Goal: Navigation & Orientation: Find specific page/section

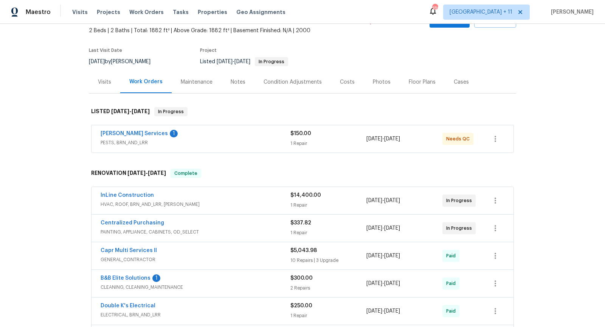
scroll to position [91, 0]
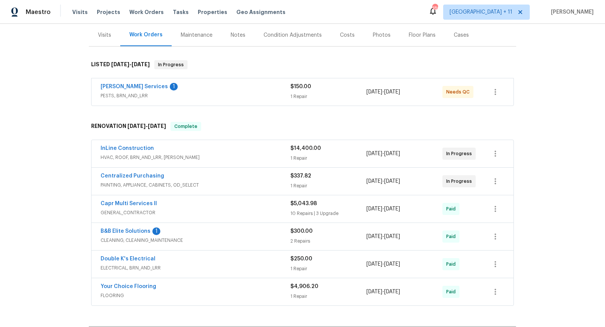
click at [245, 155] on span "HVAC, ROOF, BRN_AND_LRR, [PERSON_NAME]" at bounding box center [196, 158] width 190 height 8
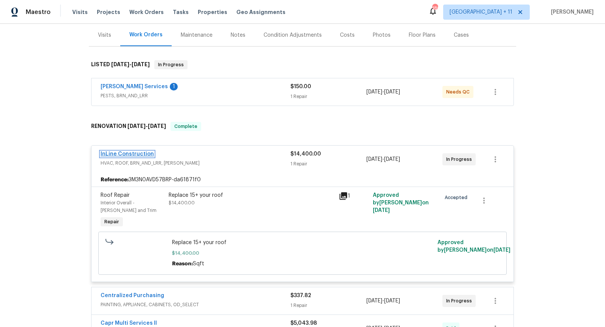
click at [132, 152] on link "InLine Construction" at bounding box center [127, 153] width 53 height 5
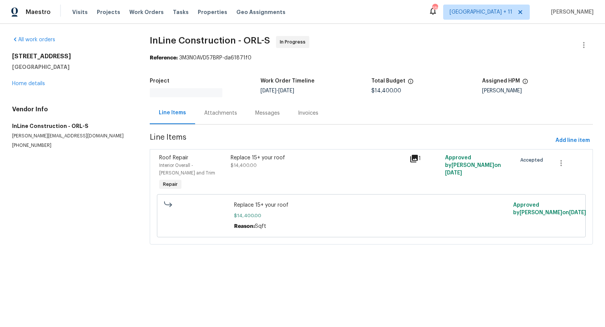
click at [216, 103] on div "Attachments" at bounding box center [220, 113] width 51 height 22
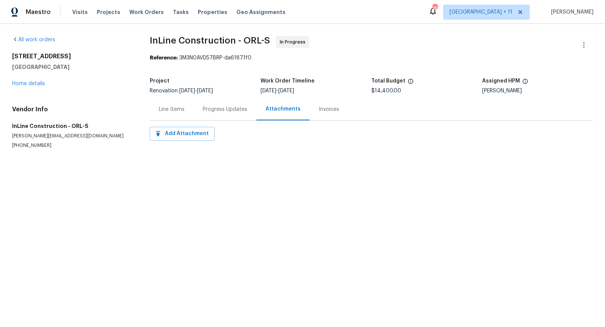
click at [223, 110] on div "Progress Updates" at bounding box center [225, 110] width 45 height 8
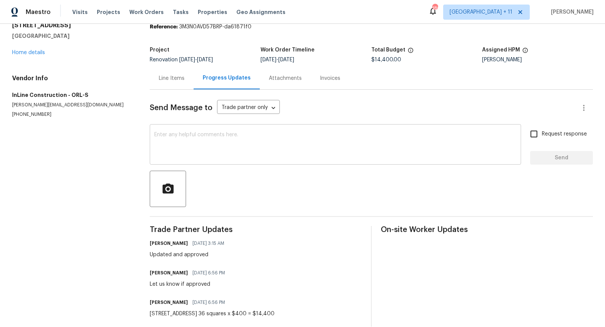
scroll to position [30, 0]
click at [168, 79] on div "Line Items" at bounding box center [172, 79] width 26 height 8
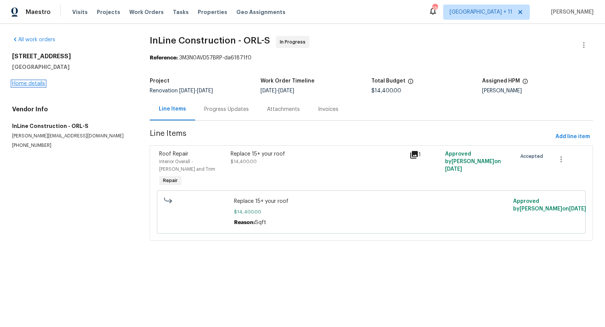
click at [40, 82] on link "Home details" at bounding box center [28, 83] width 33 height 5
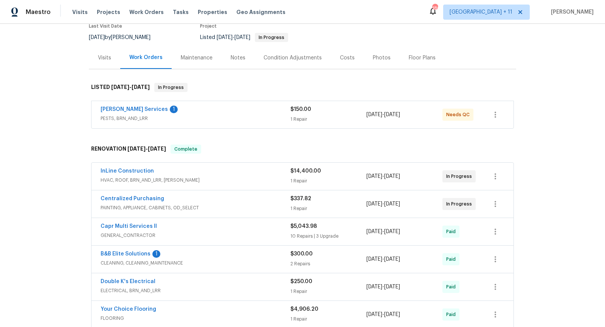
scroll to position [73, 0]
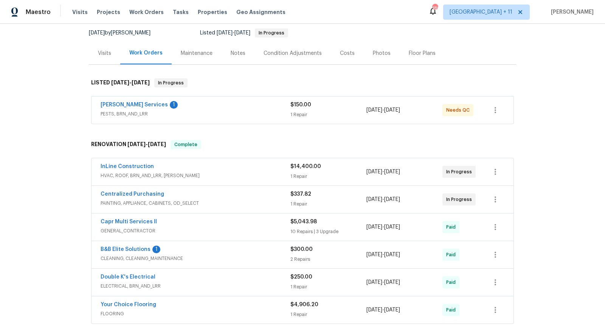
click at [239, 201] on span "PAINTING, APPLIANCE, CABINETS, OD_SELECT" at bounding box center [196, 203] width 190 height 8
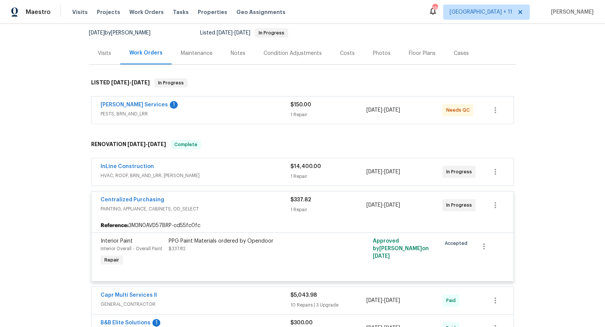
click at [240, 210] on span "PAINTING, APPLIANCE, CABINETS, OD_SELECT" at bounding box center [196, 209] width 190 height 8
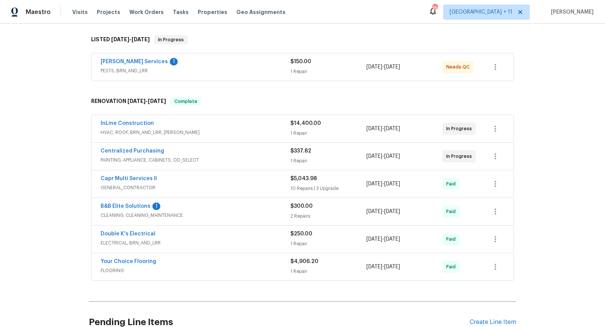
scroll to position [118, 0]
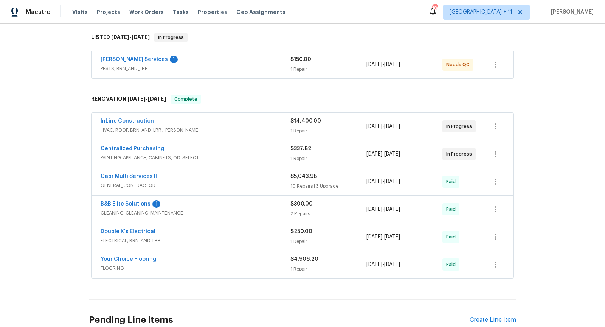
click at [240, 210] on span "CLEANING, CLEANING_MAINTENANCE" at bounding box center [196, 213] width 190 height 8
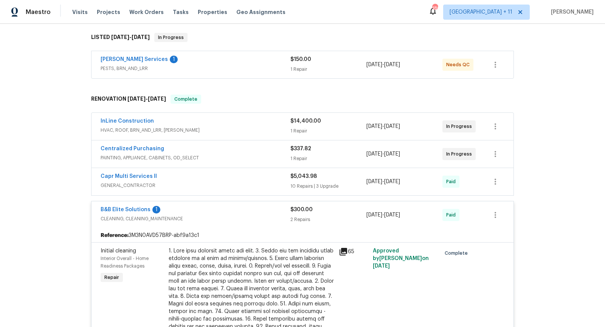
scroll to position [135, 0]
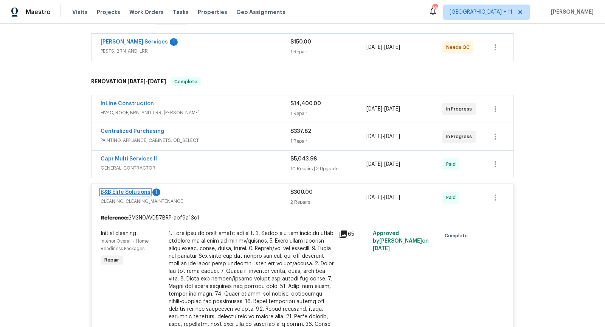
click at [141, 190] on link "B&B Elite Solutions" at bounding box center [126, 192] width 50 height 5
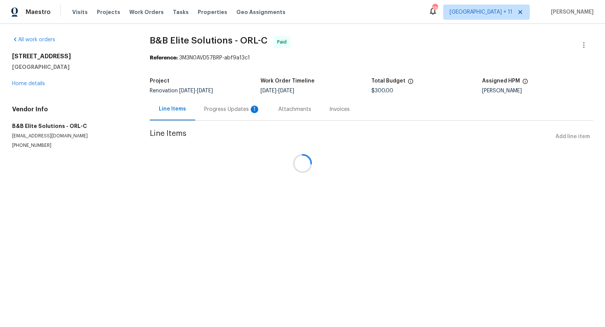
click at [221, 112] on div at bounding box center [302, 163] width 605 height 327
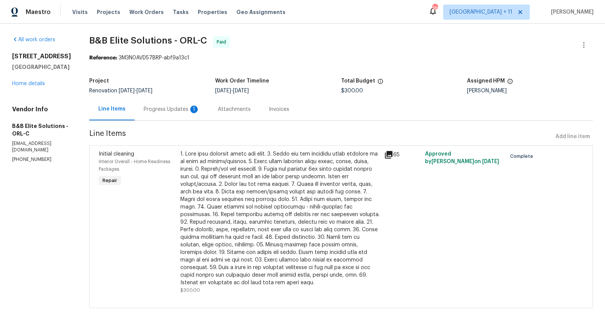
click at [181, 109] on div "Progress Updates 1" at bounding box center [172, 110] width 56 height 8
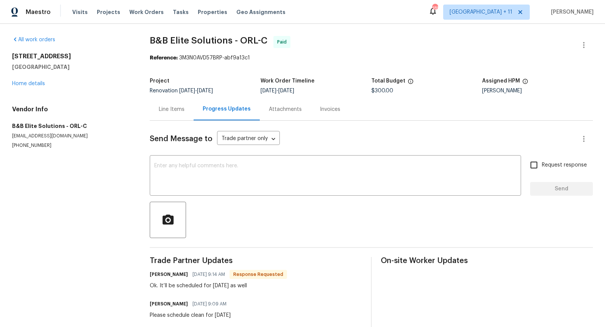
scroll to position [13, 0]
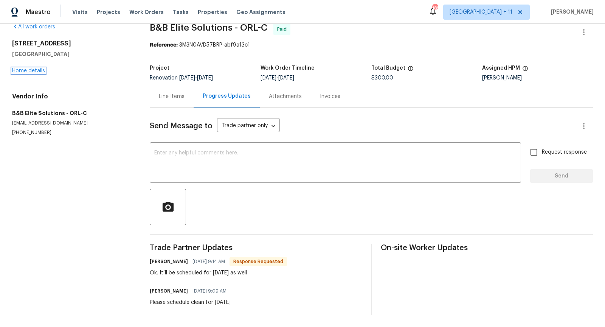
click at [34, 68] on link "Home details" at bounding box center [28, 70] width 33 height 5
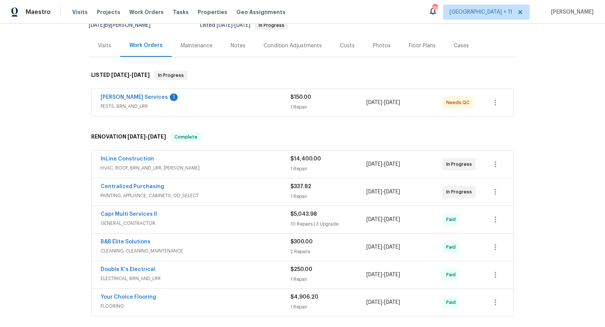
scroll to position [82, 0]
